Goal: Task Accomplishment & Management: Use online tool/utility

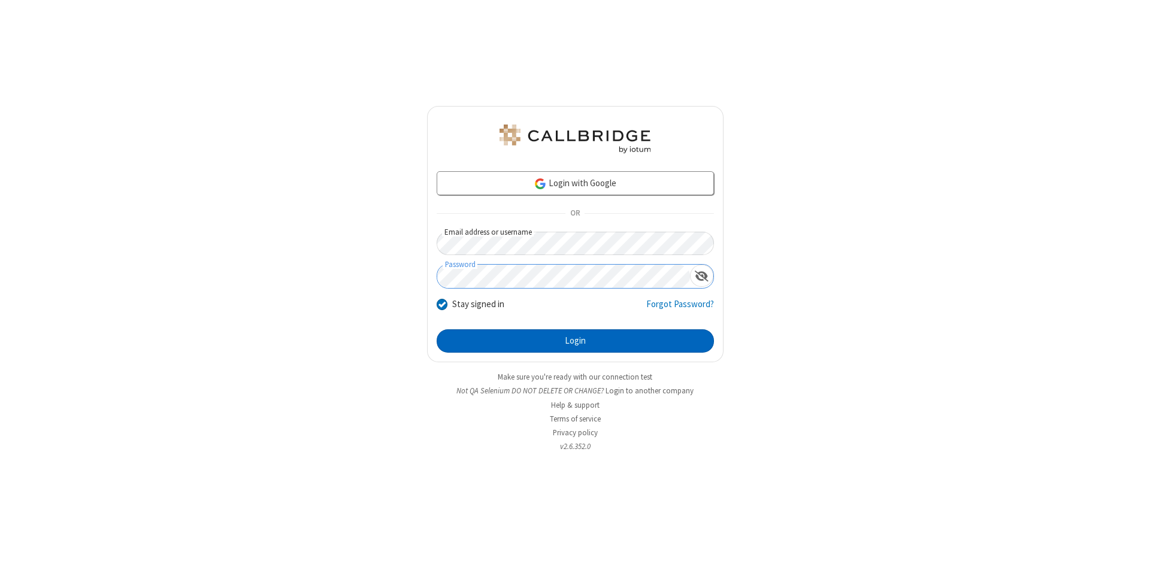
click at [575, 341] on button "Login" at bounding box center [575, 341] width 277 height 24
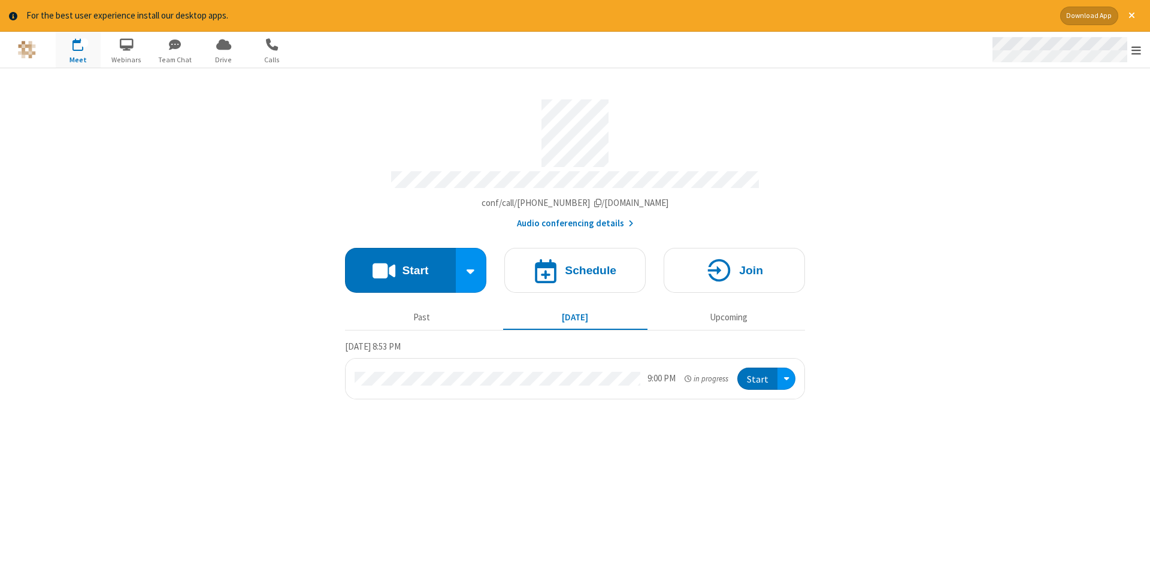
click at [1136, 50] on span "Open menu" at bounding box center [1136, 50] width 10 height 12
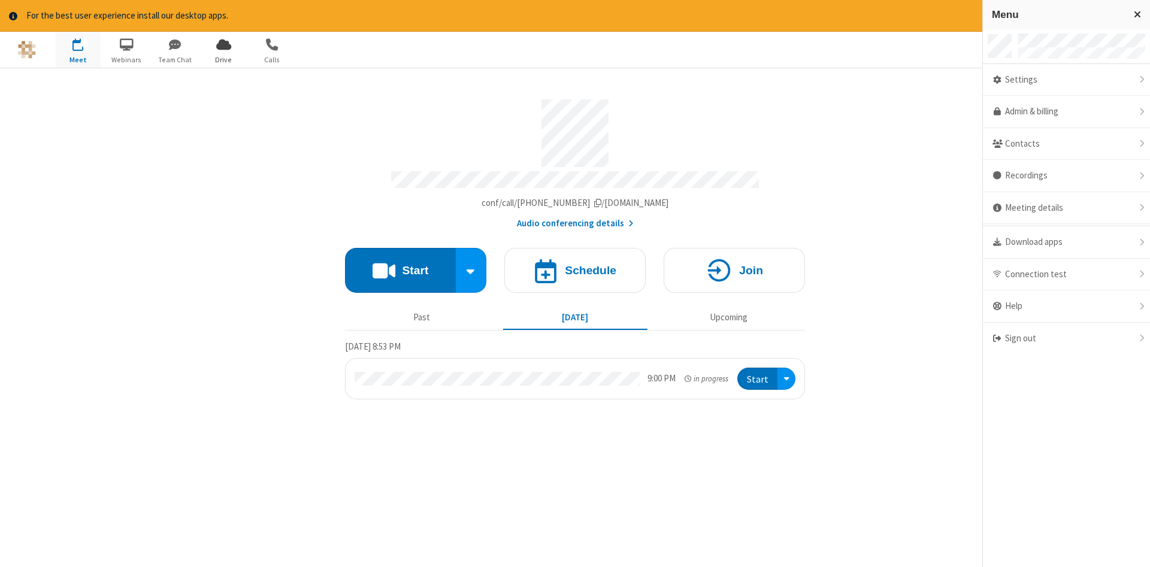
click at [223, 59] on span "Drive" at bounding box center [223, 59] width 45 height 11
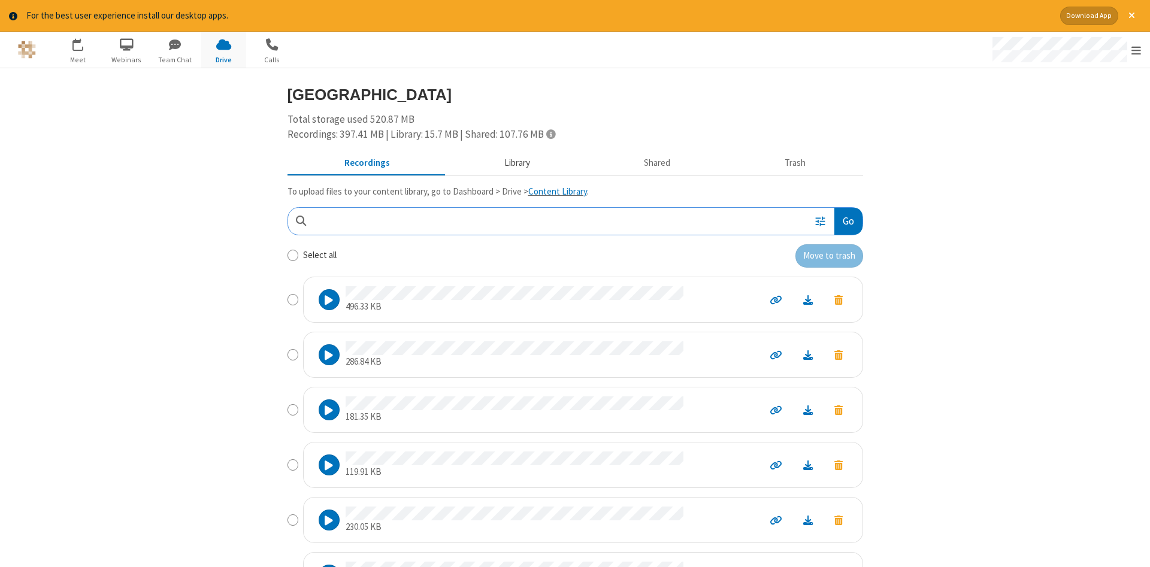
click at [515, 162] on button "Library" at bounding box center [517, 163] width 140 height 23
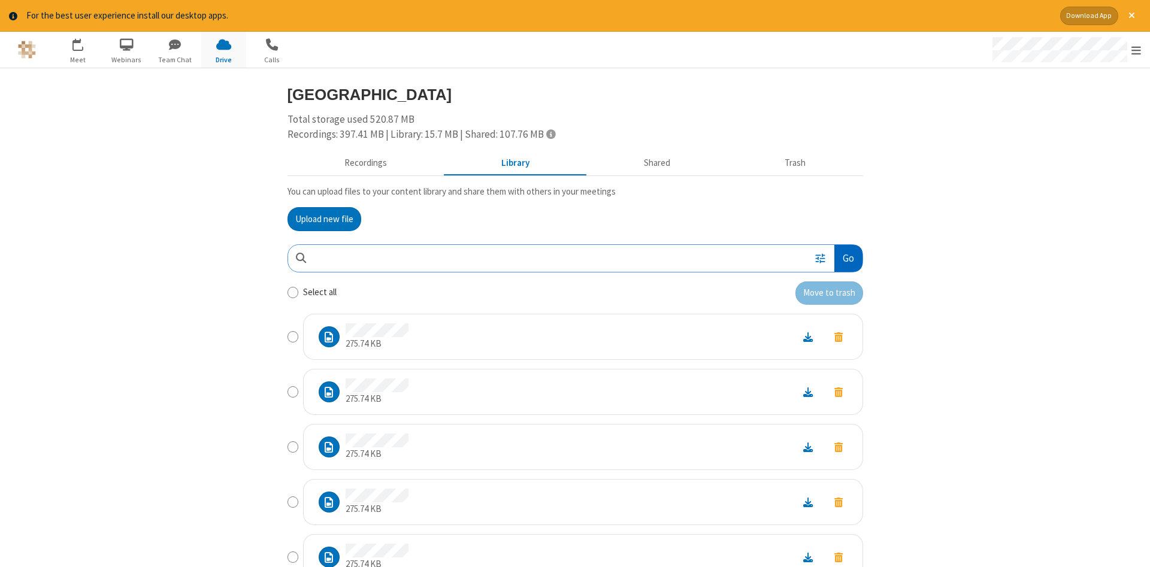
click at [847, 258] on button "Go" at bounding box center [848, 258] width 28 height 27
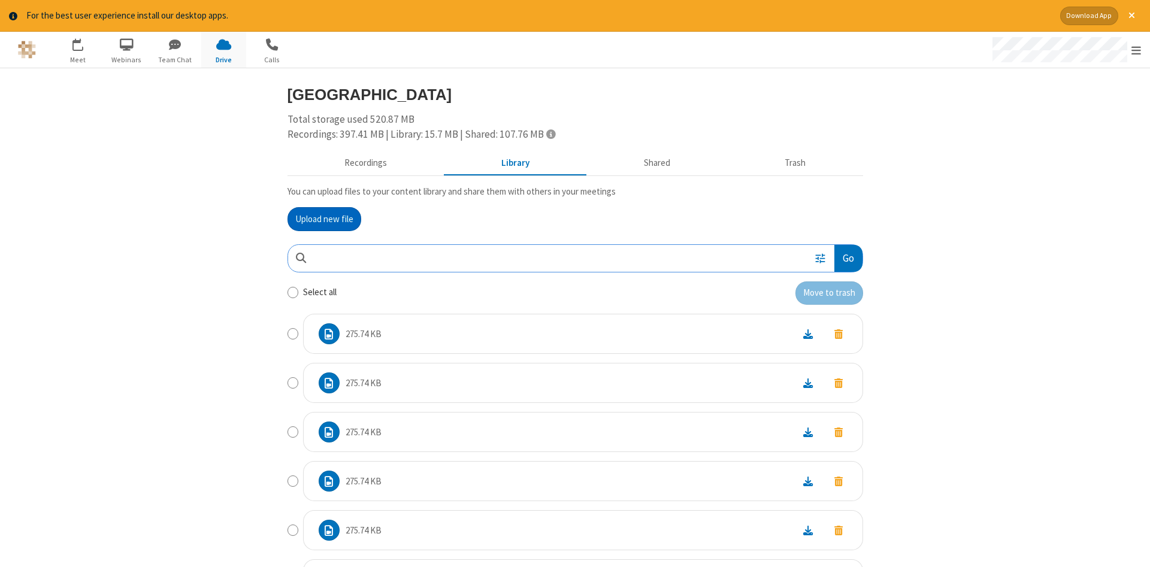
click at [324, 219] on button "Upload new file" at bounding box center [324, 219] width 74 height 24
